Goal: Information Seeking & Learning: Find specific fact

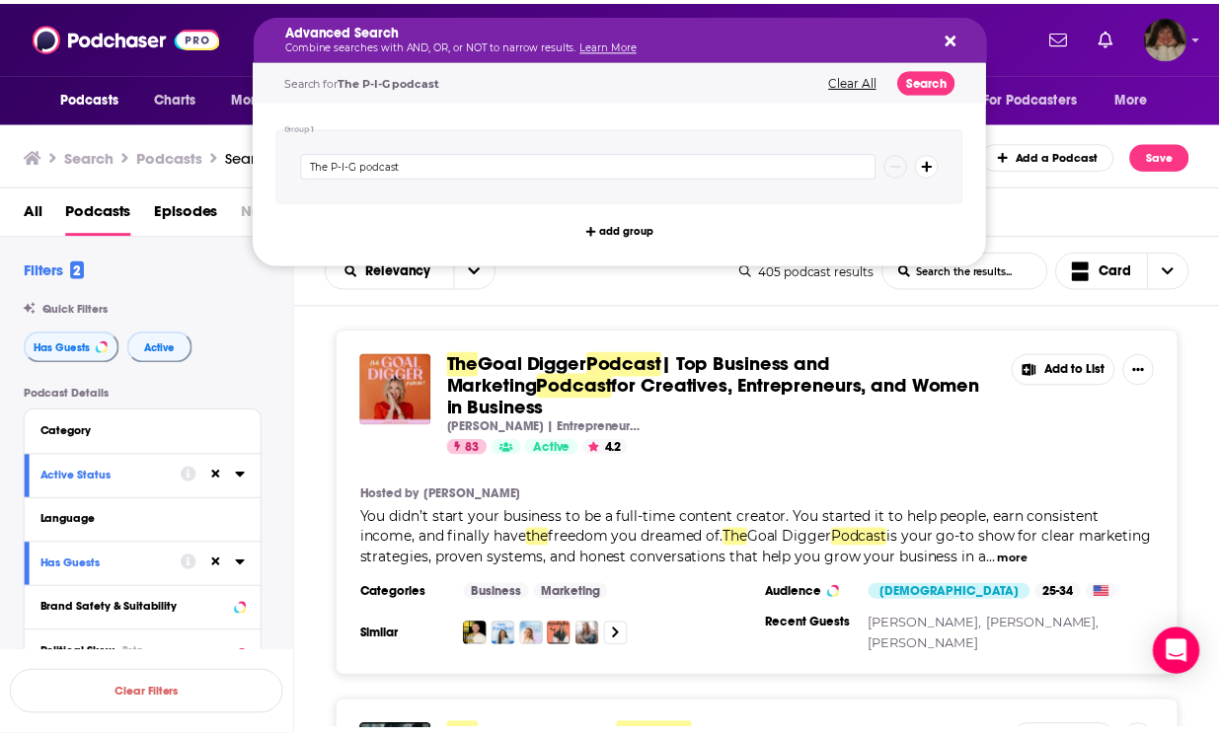
scroll to position [1373, 0]
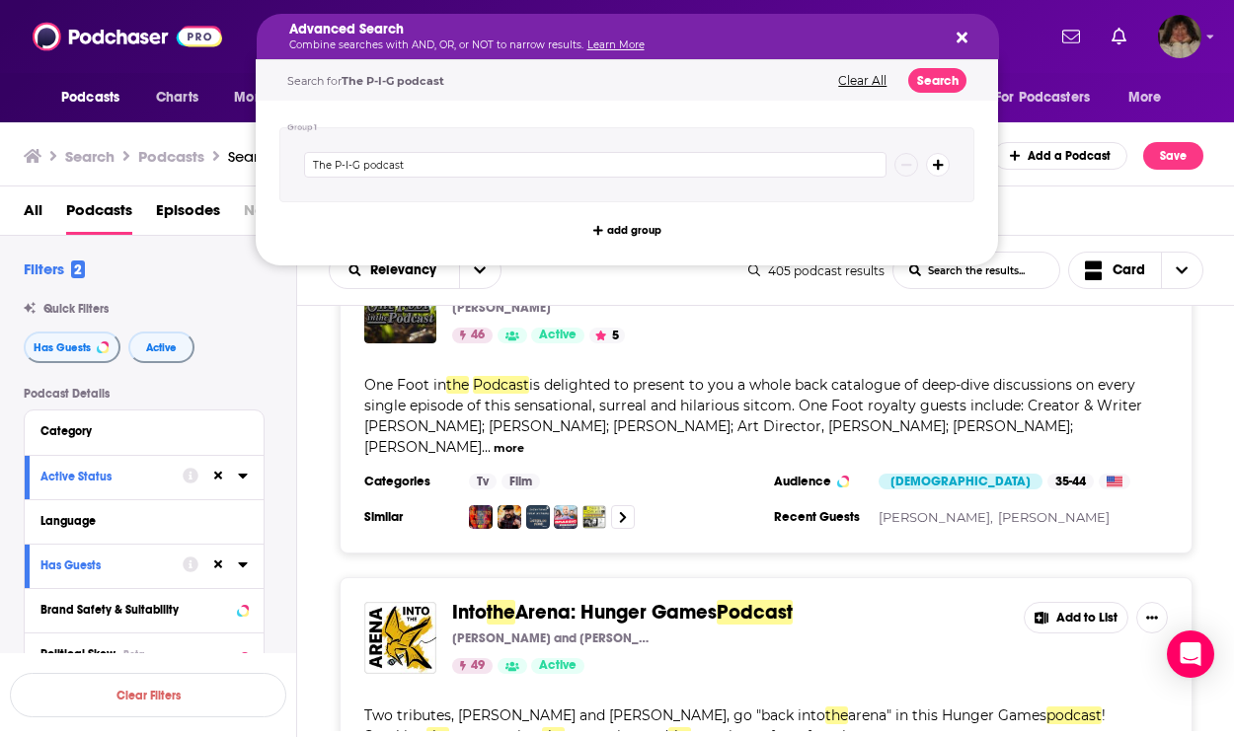
click at [961, 34] on icon "Search podcasts, credits, & more..." at bounding box center [961, 38] width 11 height 16
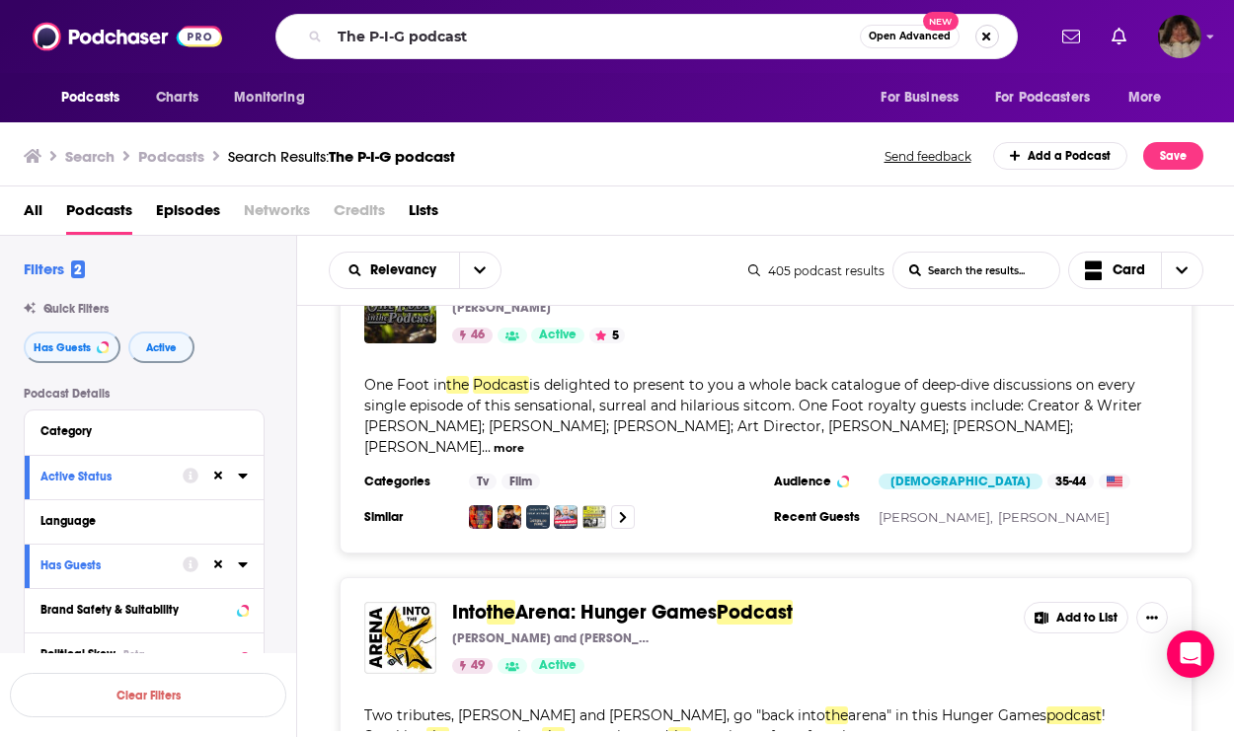
click at [983, 37] on button "Search podcasts, credits, & more..." at bounding box center [987, 37] width 24 height 24
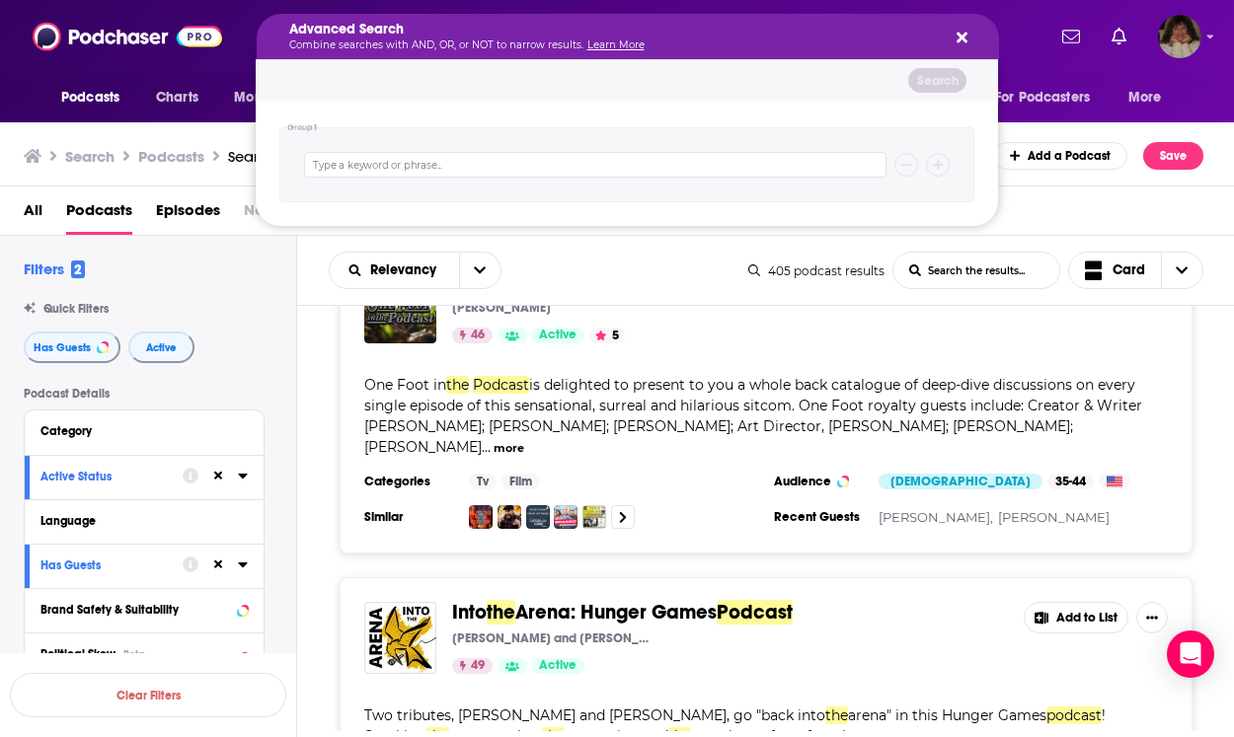
click at [969, 38] on div "Advanced Search Combine searches with AND, OR, or NOT to narrow results. Learn …" at bounding box center [628, 36] width 742 height 45
click at [962, 37] on icon "Search podcasts, credits, & more..." at bounding box center [961, 38] width 11 height 11
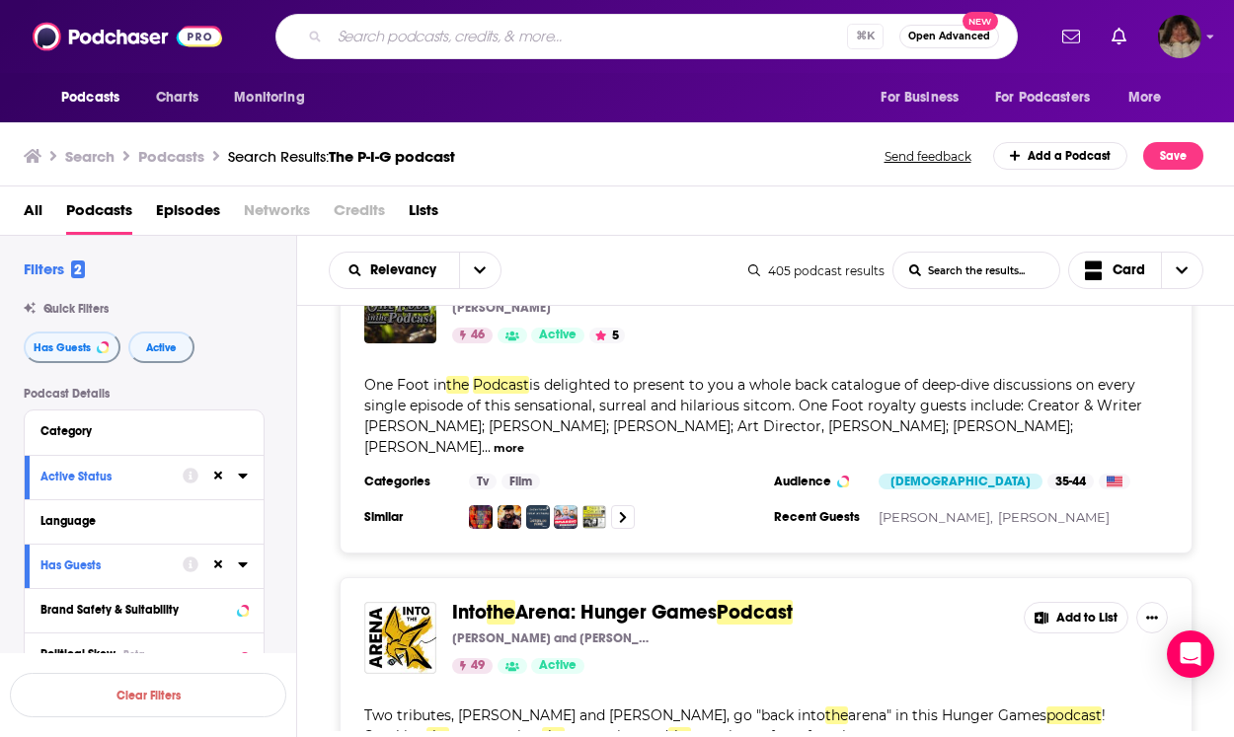
click at [524, 42] on input "Search podcasts, credits, & more..." at bounding box center [588, 37] width 517 height 32
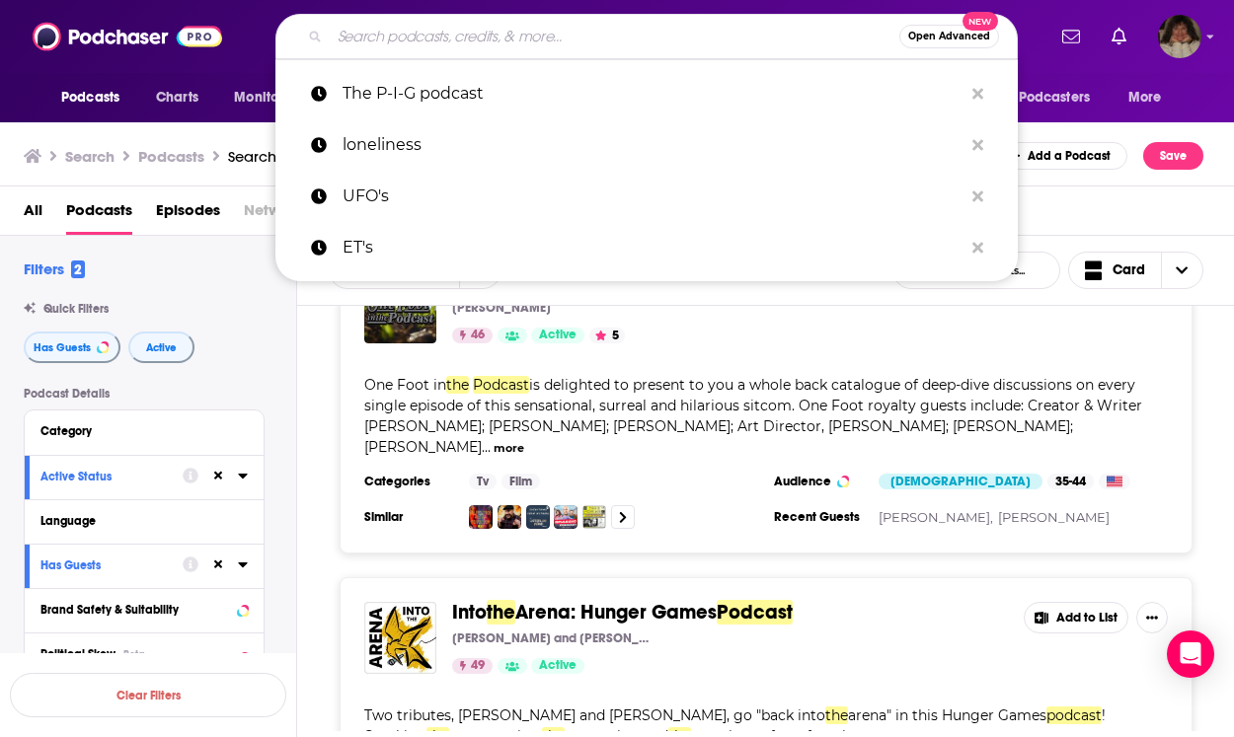
paste input ""The Sisters" <[EMAIL_ADDRESS][DOMAIN_NAME]>"
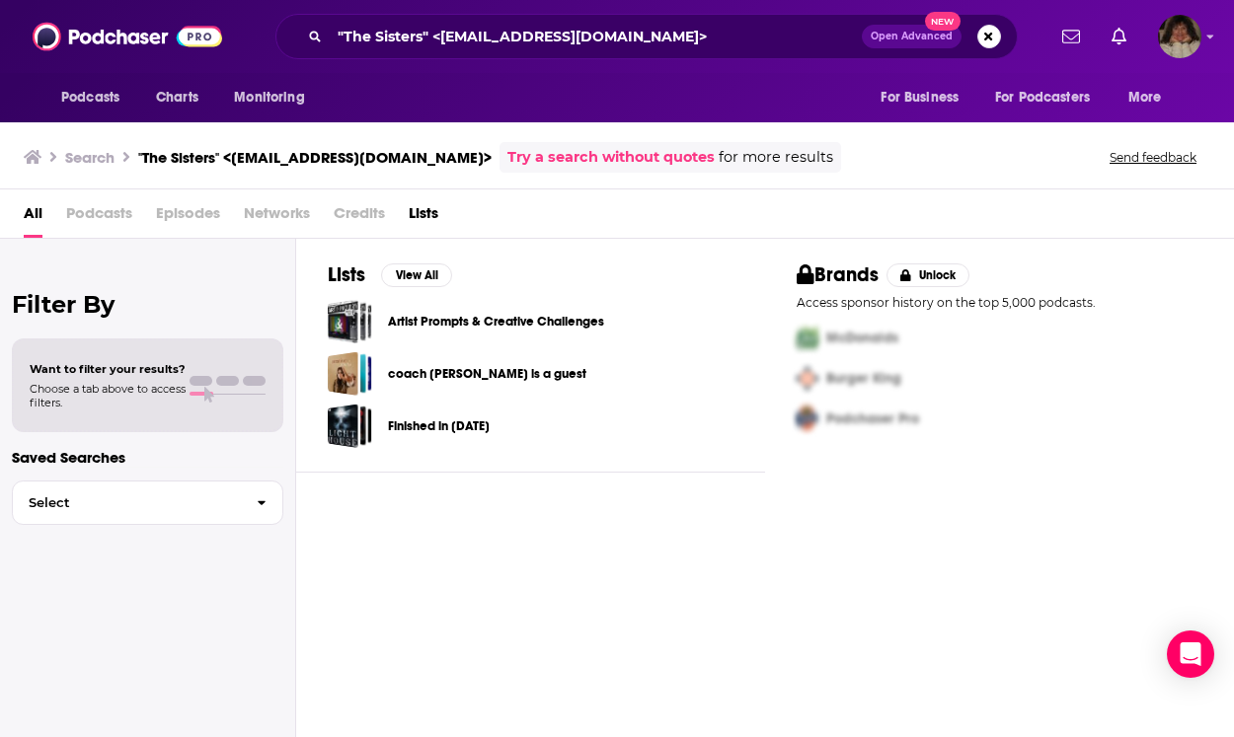
click at [81, 210] on span "Podcasts" at bounding box center [99, 217] width 66 height 40
click at [87, 213] on span "Podcasts" at bounding box center [99, 217] width 66 height 40
click at [101, 214] on span "Podcasts" at bounding box center [99, 217] width 66 height 40
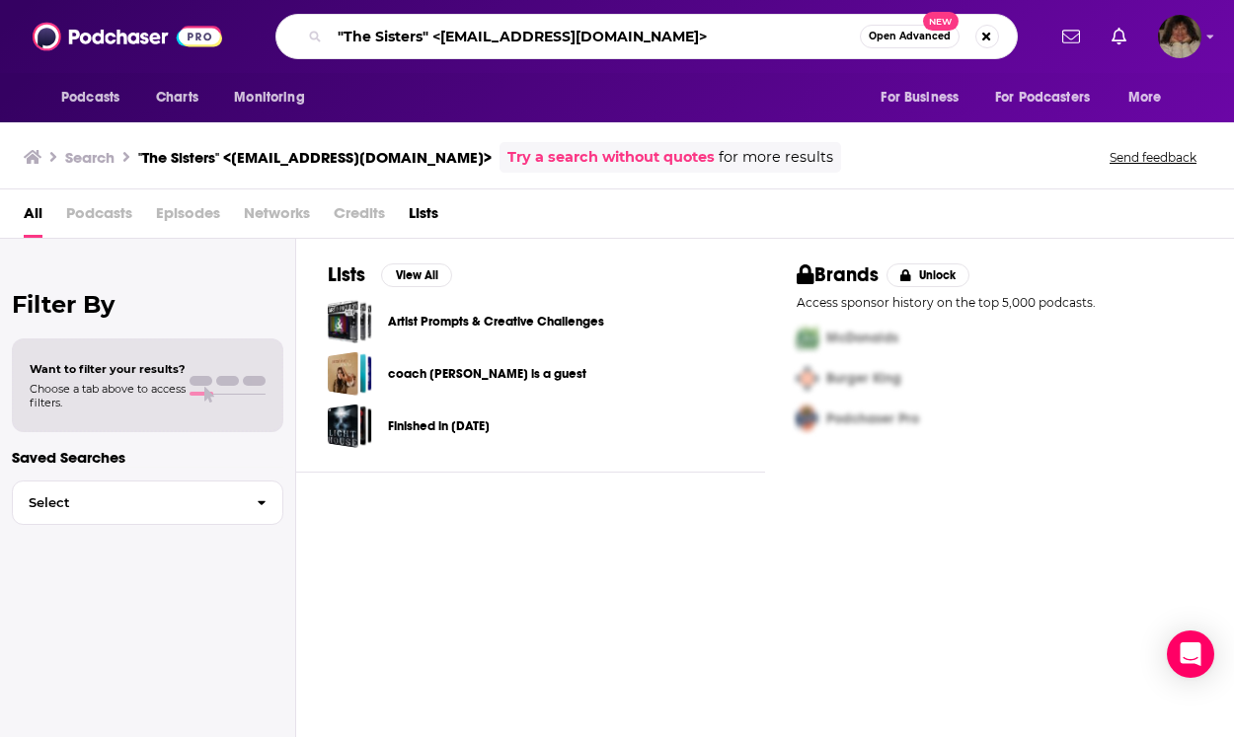
click at [666, 40] on input ""The Sisters" <[EMAIL_ADDRESS][DOMAIN_NAME]>" at bounding box center [595, 37] width 530 height 32
drag, startPoint x: 666, startPoint y: 40, endPoint x: 290, endPoint y: 19, distance: 376.7
click at [290, 19] on div ""The Sisters" <[EMAIL_ADDRESS][DOMAIN_NAME]> Open Advanced New" at bounding box center [646, 36] width 742 height 45
click at [652, 32] on input ""The Sisters" <[EMAIL_ADDRESS][DOMAIN_NAME]>" at bounding box center [595, 37] width 530 height 32
type input ""The Sisters" <[EMAIL_ADDRESS][DOMAIN_NAME]"
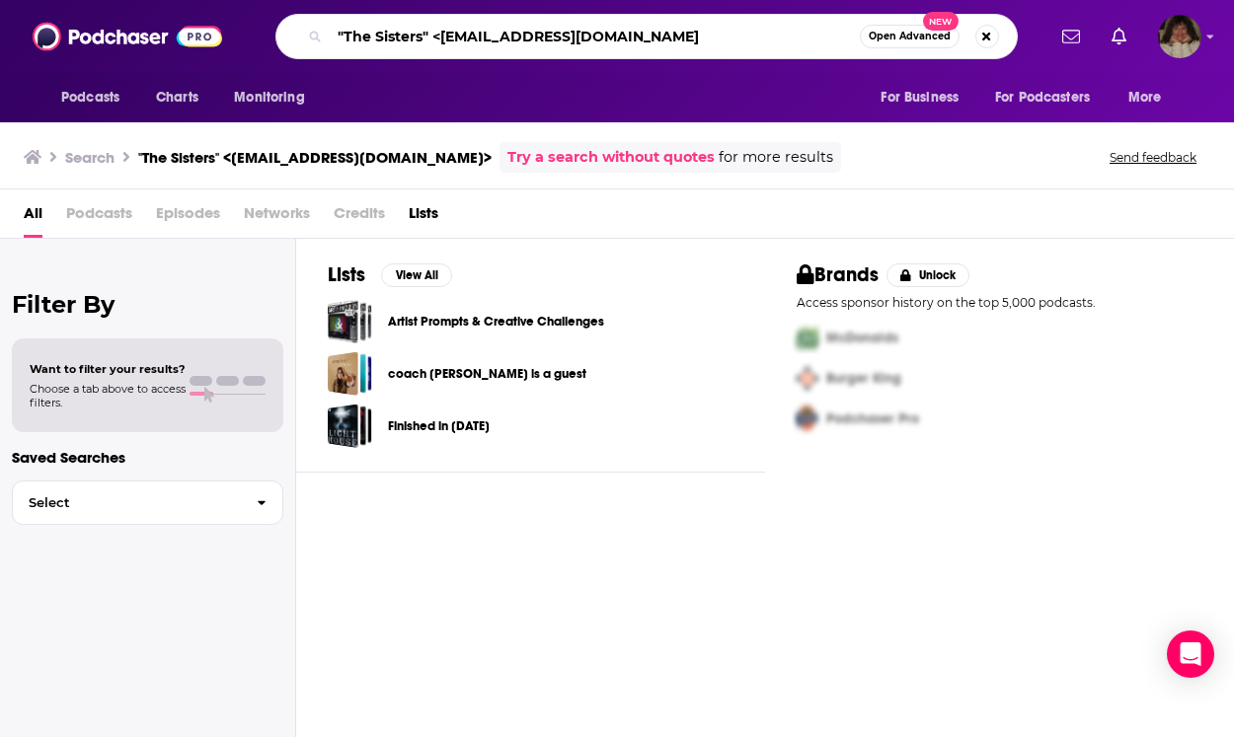
drag, startPoint x: 648, startPoint y: 32, endPoint x: 347, endPoint y: 16, distance: 301.4
click at [347, 16] on div ""The Sisters" <[EMAIL_ADDRESS][DOMAIN_NAME] Open Advanced New" at bounding box center [646, 36] width 742 height 45
click at [116, 210] on span "Podcasts" at bounding box center [99, 217] width 66 height 40
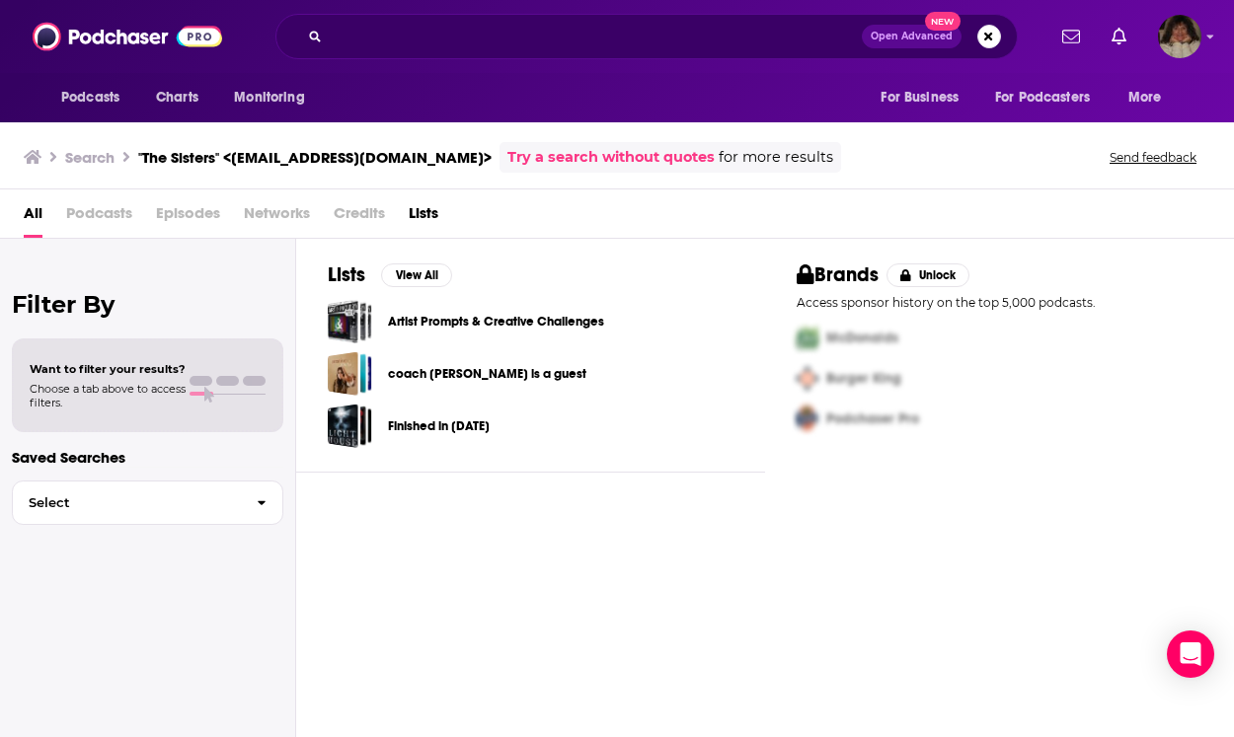
click at [115, 210] on span "Podcasts" at bounding box center [99, 217] width 66 height 40
click at [109, 213] on span "Podcasts" at bounding box center [99, 217] width 66 height 40
click at [103, 222] on span "Podcasts" at bounding box center [99, 217] width 66 height 40
click at [103, 218] on span "Podcasts" at bounding box center [99, 217] width 66 height 40
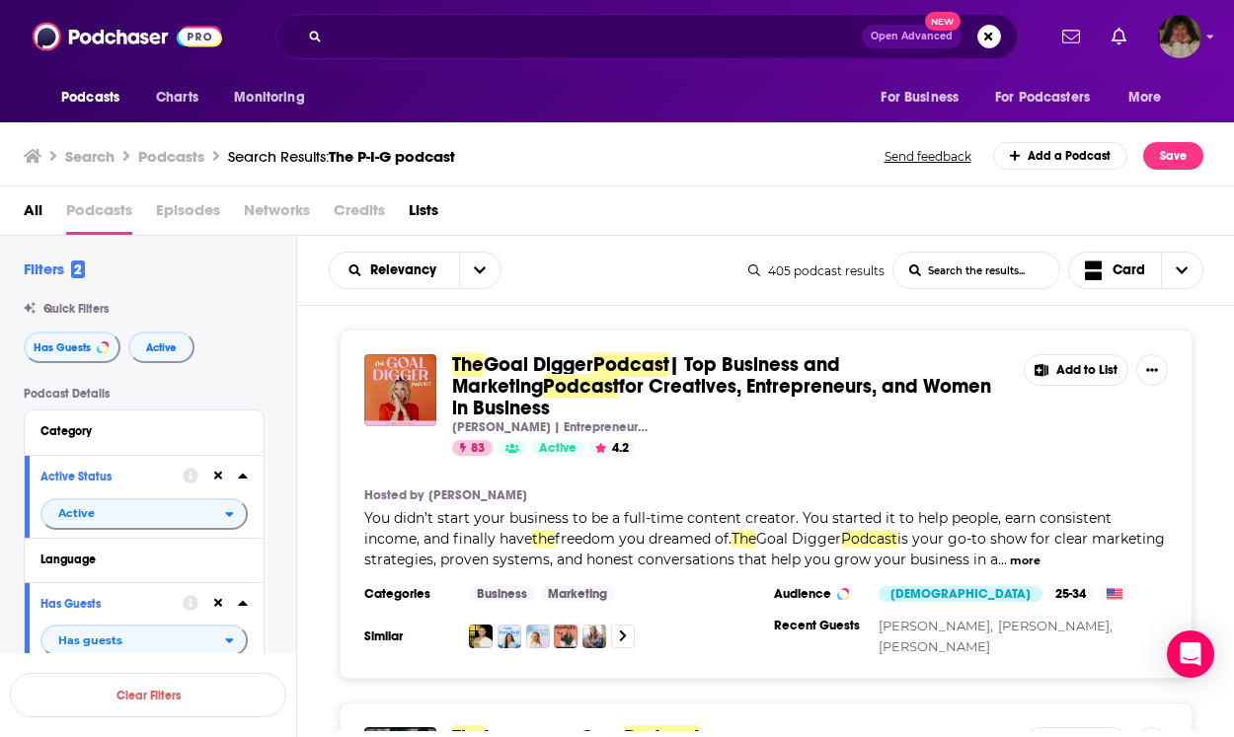
click at [98, 214] on span "Podcasts" at bounding box center [99, 214] width 66 height 40
click at [558, 36] on input "Search podcasts, credits, & more..." at bounding box center [596, 37] width 532 height 32
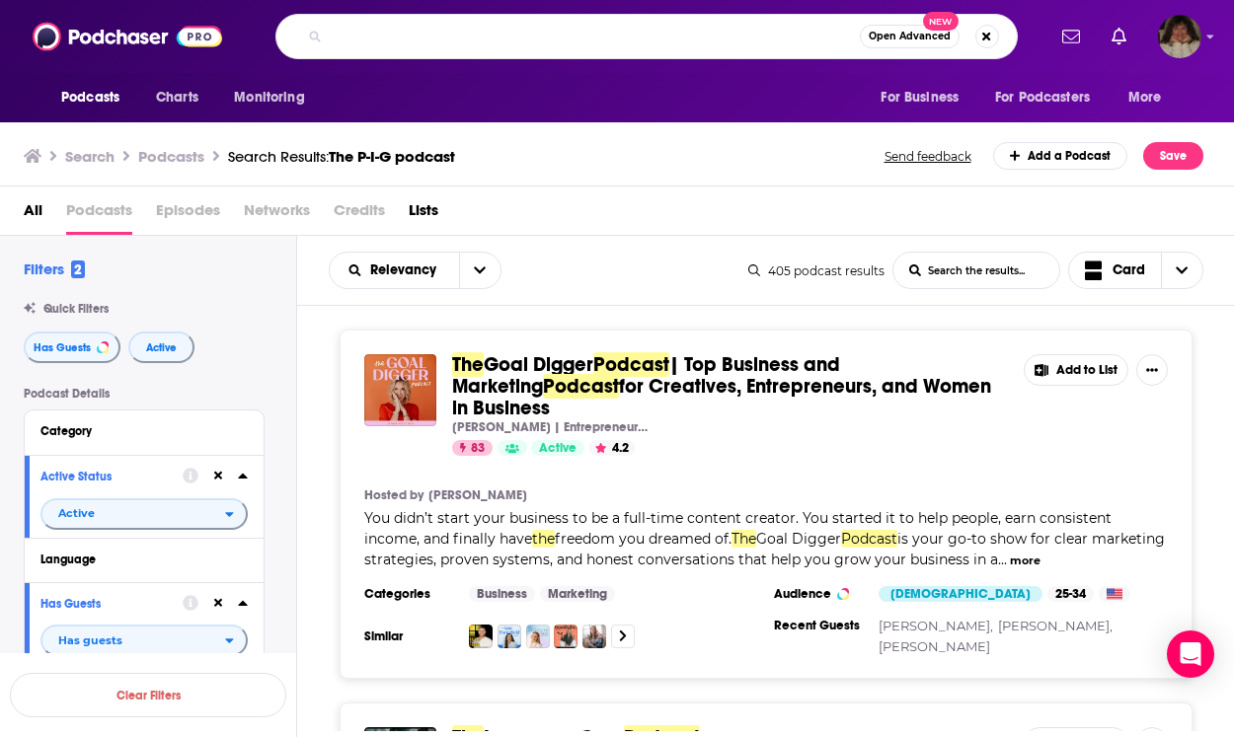
paste input "The P-I-G Podcast: Stories of Life, Love, Loss & Legacy"
type input "The P-I-G Podcast: Stories of Life, Love, Loss & Legacy"
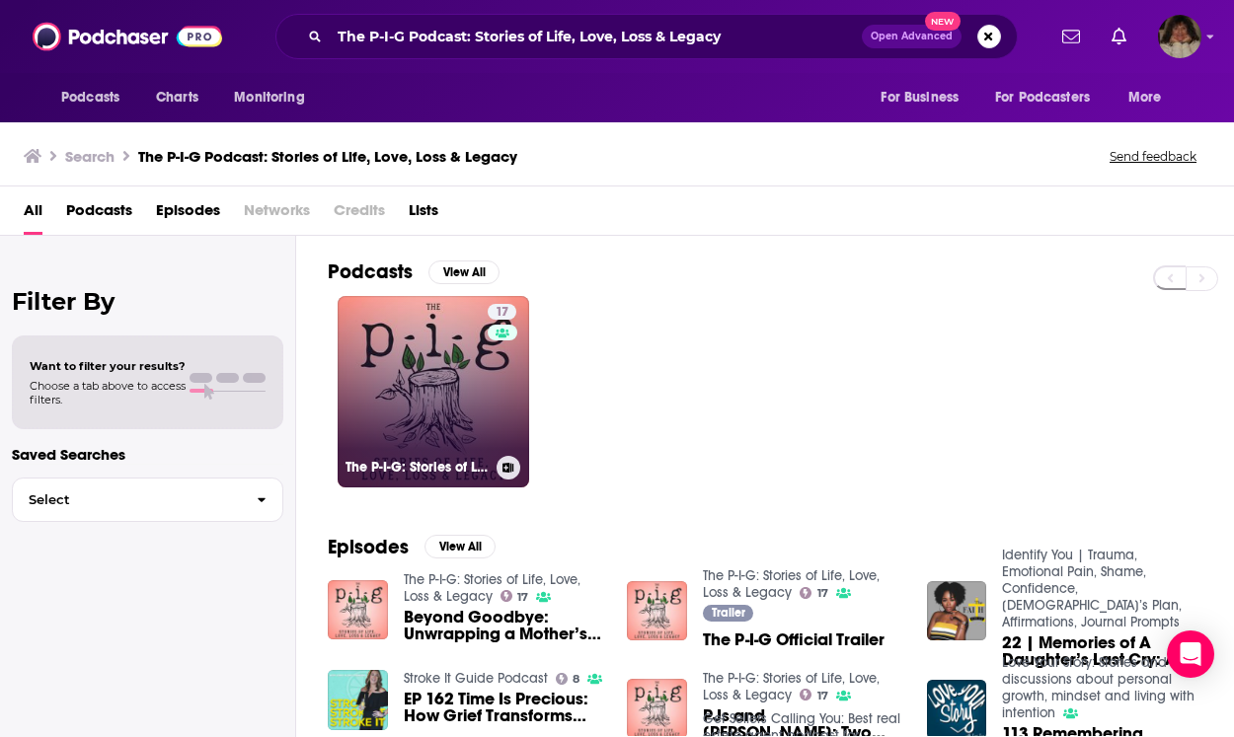
click at [422, 405] on link "17 The P-I-G: Stories of Life, Love, Loss & Legacy" at bounding box center [433, 391] width 191 height 191
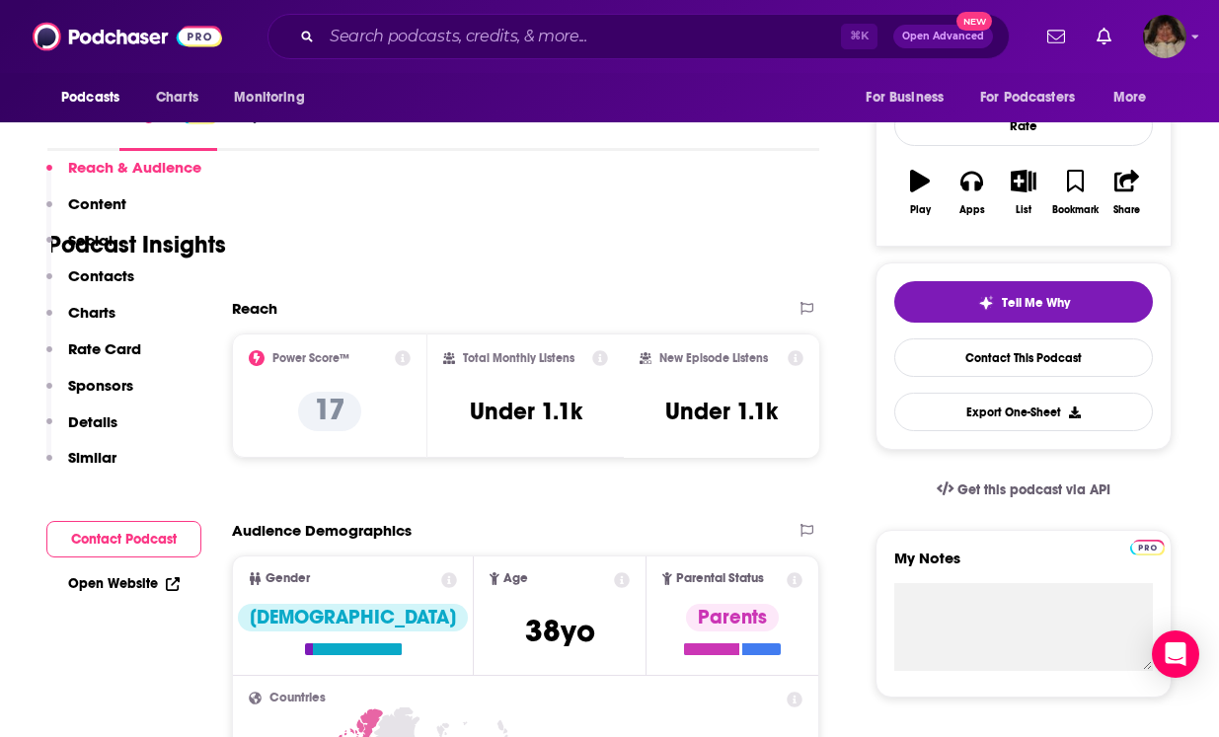
scroll to position [403, 0]
